Goal: Task Accomplishment & Management: Use online tool/utility

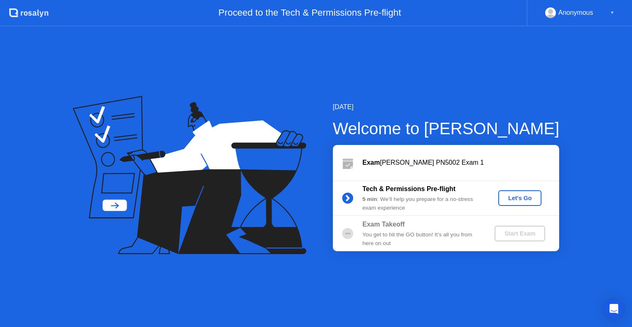
click at [520, 197] on div "Let's Go" at bounding box center [520, 198] width 37 height 7
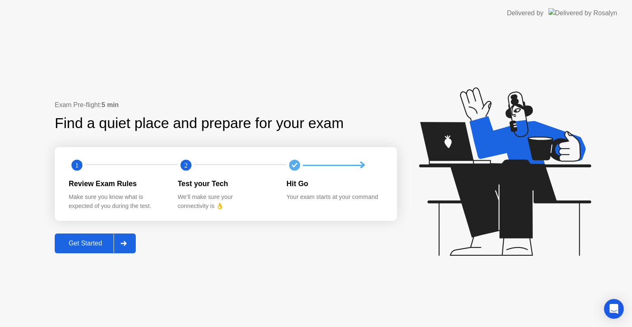
click at [82, 237] on button "Get Started" at bounding box center [95, 243] width 81 height 20
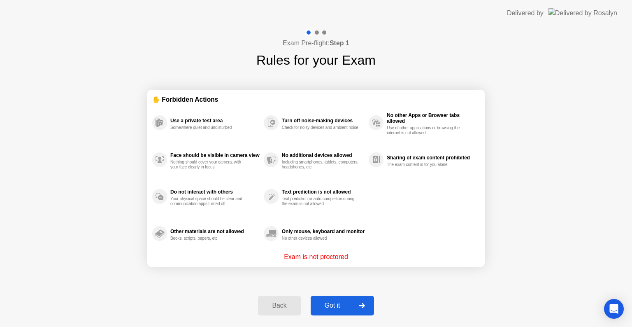
click at [337, 303] on div "Got it" at bounding box center [332, 305] width 39 height 7
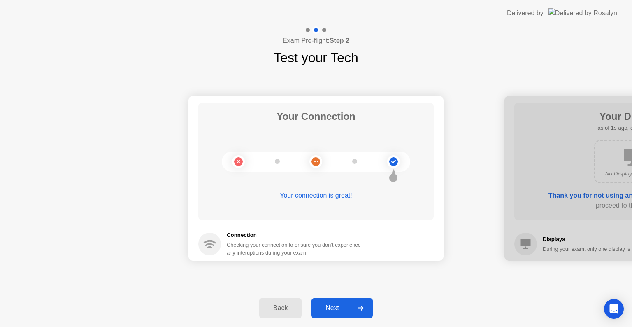
click at [330, 309] on div "Next" at bounding box center [332, 307] width 37 height 7
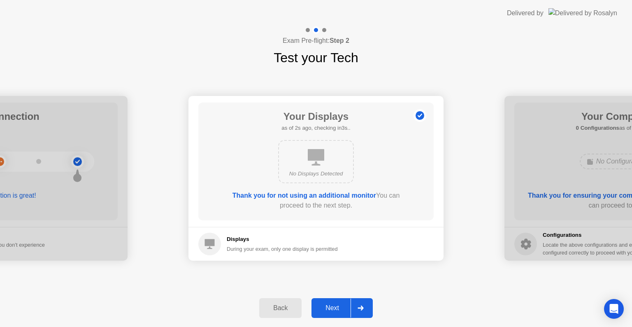
click at [330, 309] on div "Next" at bounding box center [332, 307] width 37 height 7
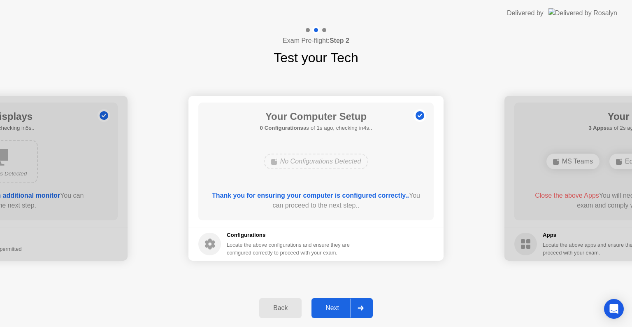
click at [330, 309] on div "Next" at bounding box center [332, 307] width 37 height 7
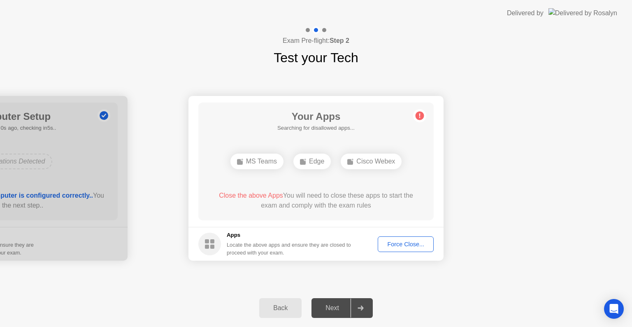
click at [330, 309] on div "Next" at bounding box center [332, 307] width 37 height 7
click at [402, 242] on div "Force Close..." at bounding box center [406, 244] width 50 height 7
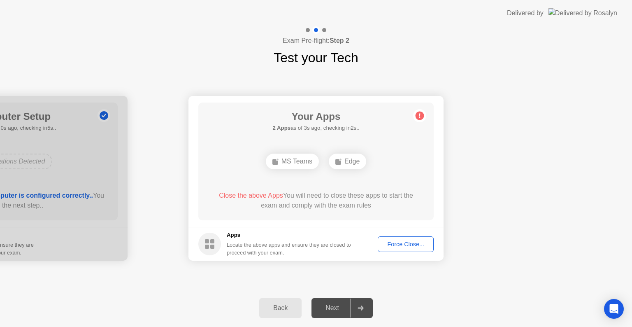
click at [402, 248] on button "Force Close..." at bounding box center [406, 244] width 56 height 16
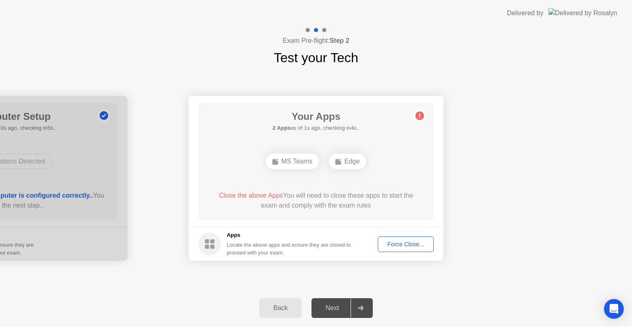
click at [404, 248] on button "Force Close..." at bounding box center [406, 244] width 56 height 16
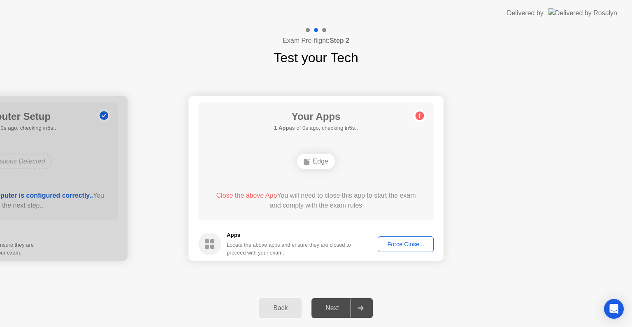
click at [410, 255] on footer "Apps Locate the above apps and ensure they are closed to proceed with your exam…" at bounding box center [315, 244] width 255 height 34
click at [405, 246] on div "Force Close..." at bounding box center [406, 244] width 50 height 7
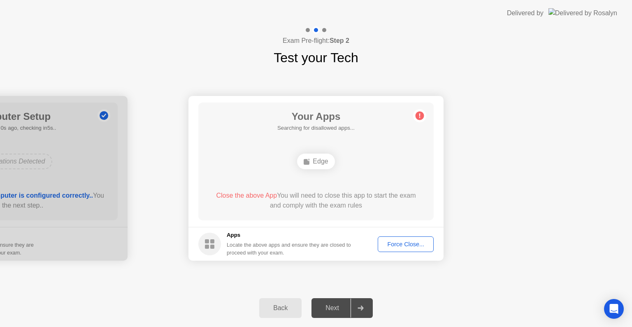
click at [404, 249] on button "Force Close..." at bounding box center [406, 244] width 56 height 16
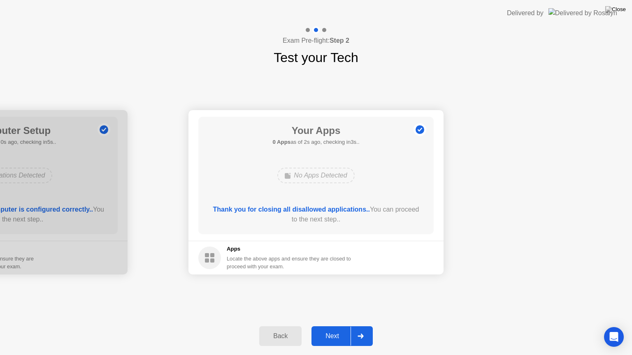
click at [330, 326] on div "Next" at bounding box center [332, 336] width 37 height 7
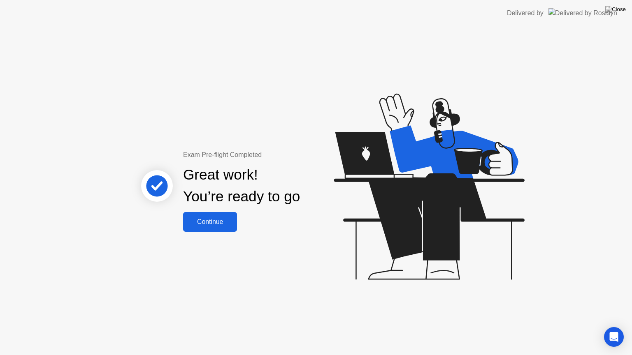
click at [212, 227] on button "Continue" at bounding box center [210, 222] width 54 height 20
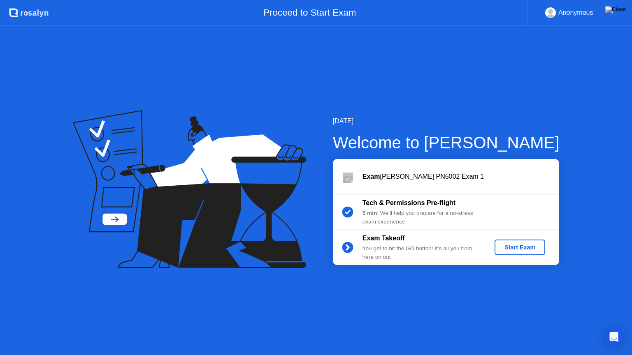
click at [520, 246] on div "Start Exam" at bounding box center [520, 247] width 44 height 7
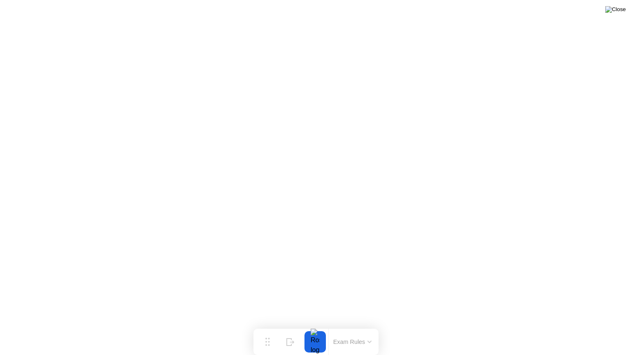
click at [620, 11] on img at bounding box center [615, 9] width 21 height 7
